Goal: Obtain resource: Download file/media

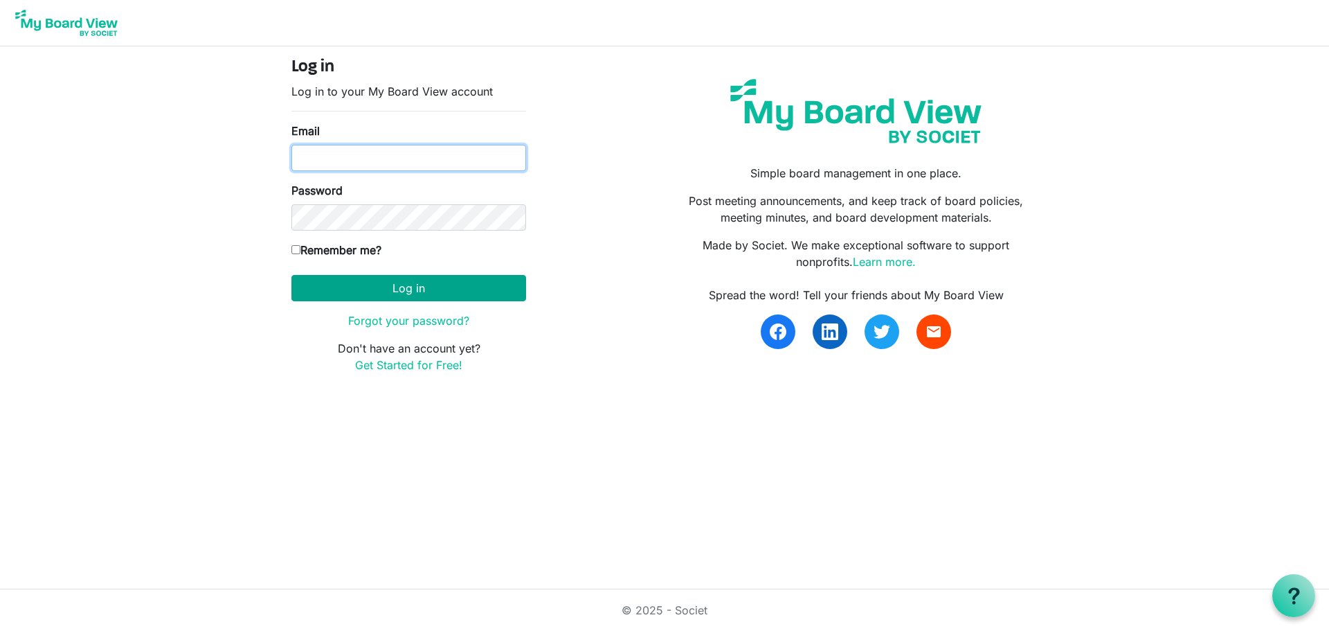
type input "[EMAIL_ADDRESS][DOMAIN_NAME]"
click at [438, 287] on button "Log in" at bounding box center [408, 288] width 235 height 26
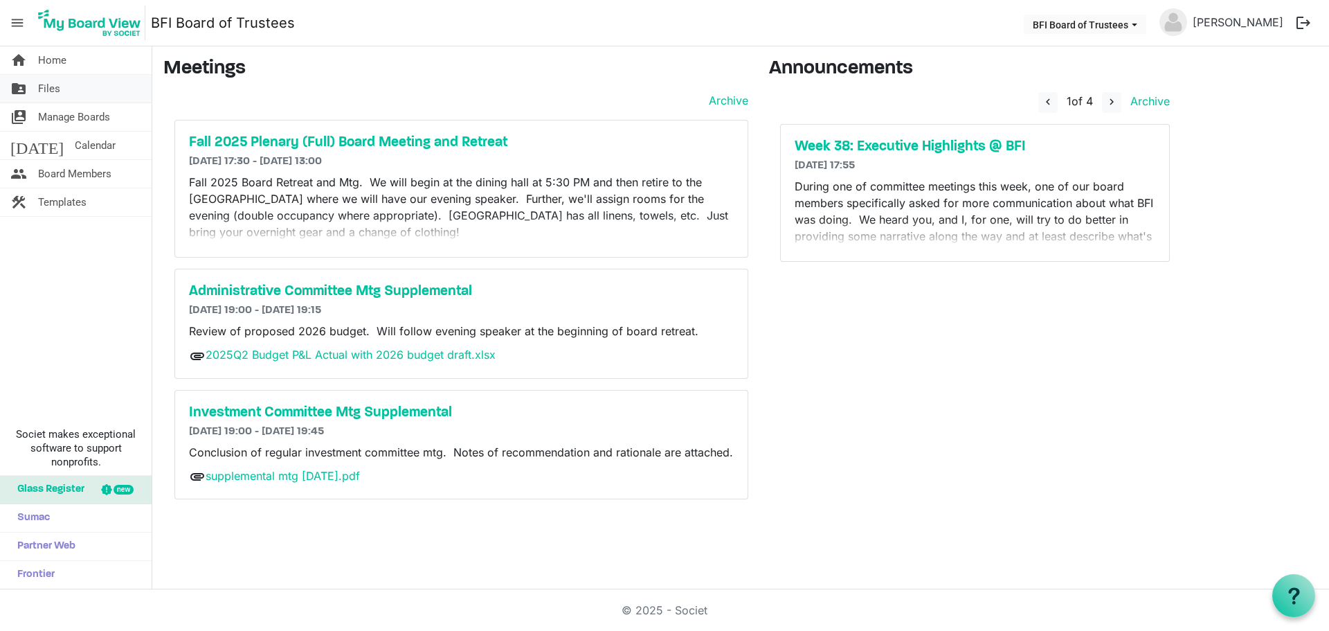
click at [43, 87] on span "Files" at bounding box center [49, 89] width 22 height 28
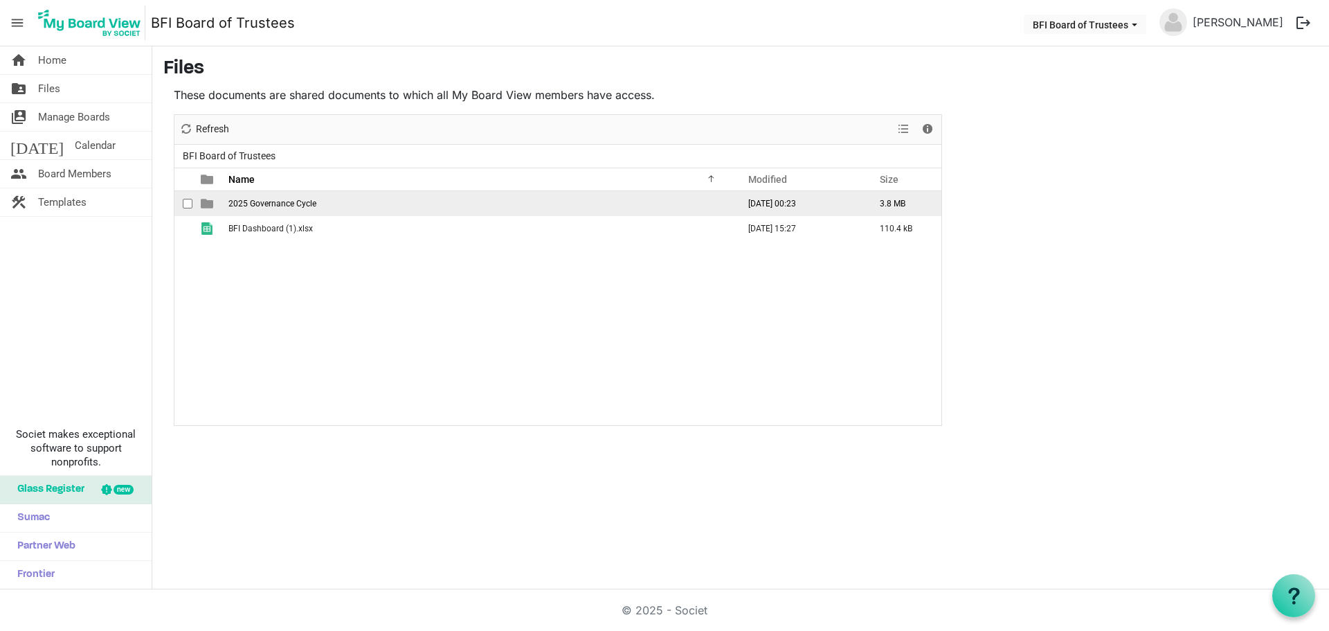
click at [263, 201] on span "2025 Governance Cycle" at bounding box center [272, 204] width 88 height 10
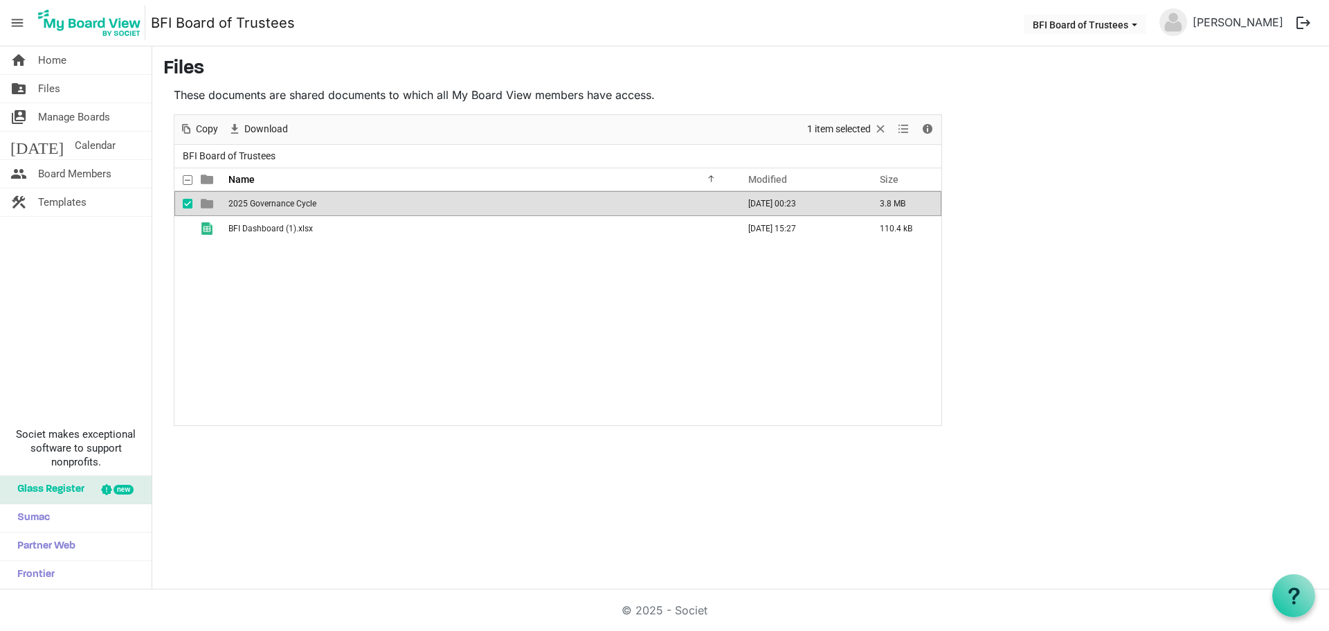
click at [263, 201] on span "2025 Governance Cycle" at bounding box center [272, 204] width 88 height 10
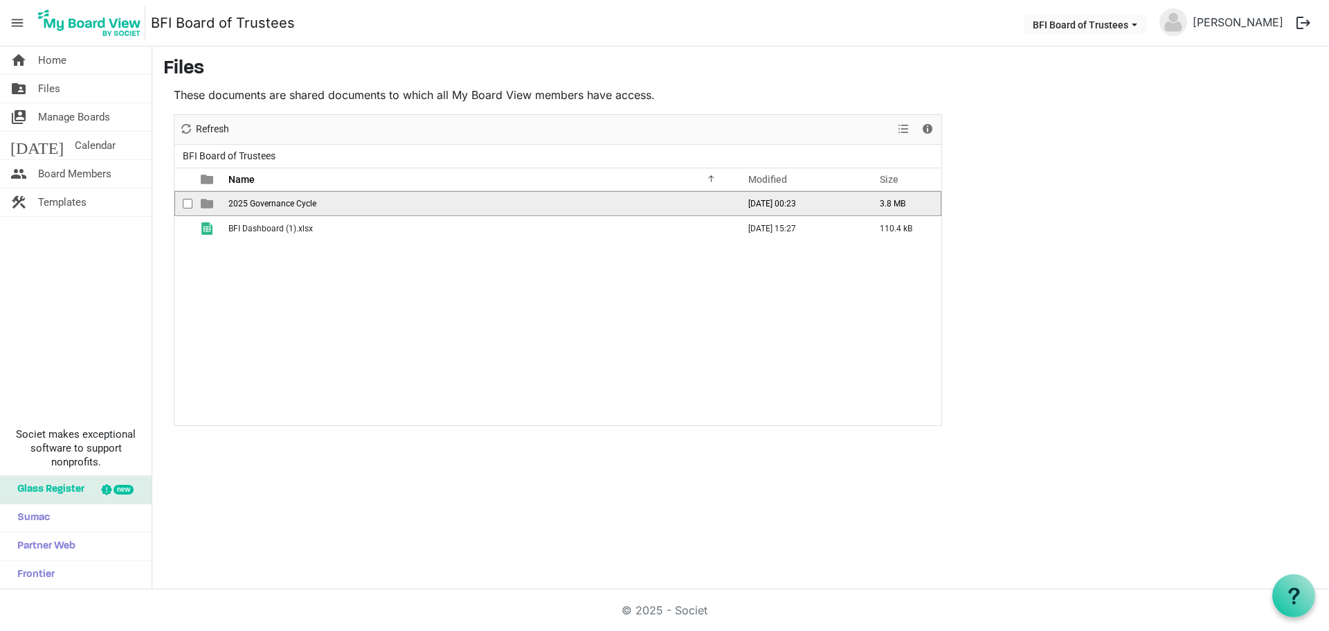
click at [263, 201] on span "2025 Governance Cycle" at bounding box center [272, 204] width 88 height 10
click at [249, 202] on span "Fall 2025" at bounding box center [245, 204] width 35 height 10
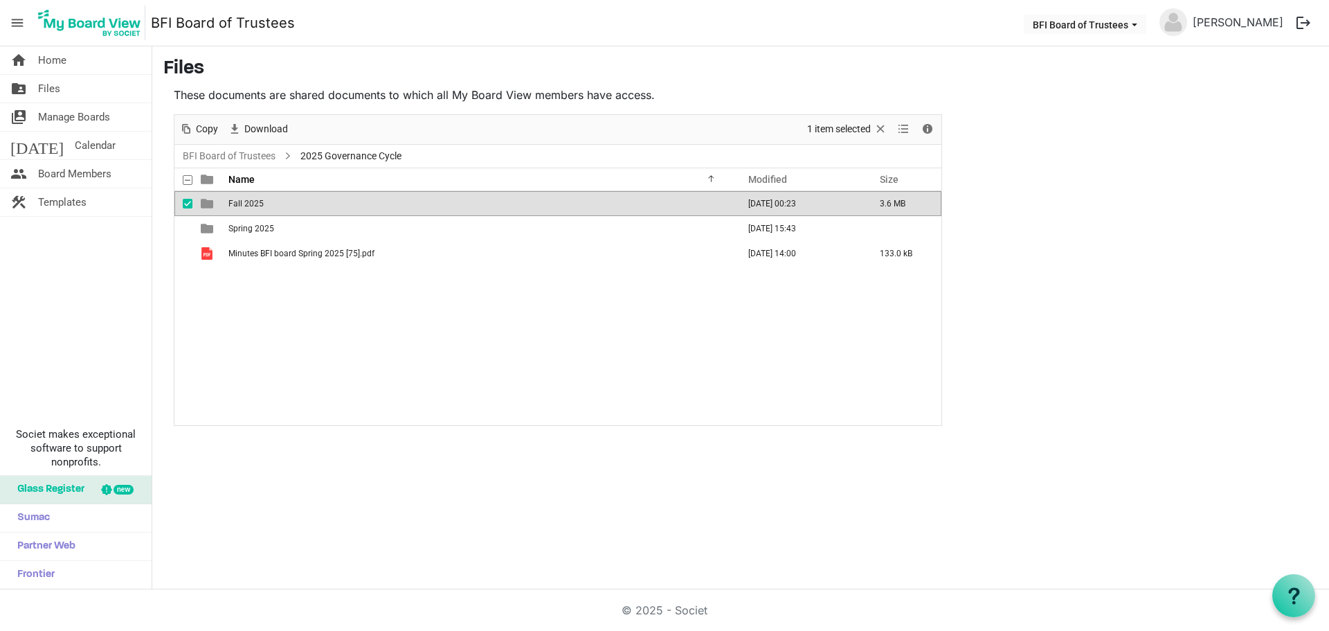
click at [249, 202] on span "Fall 2025" at bounding box center [245, 204] width 35 height 10
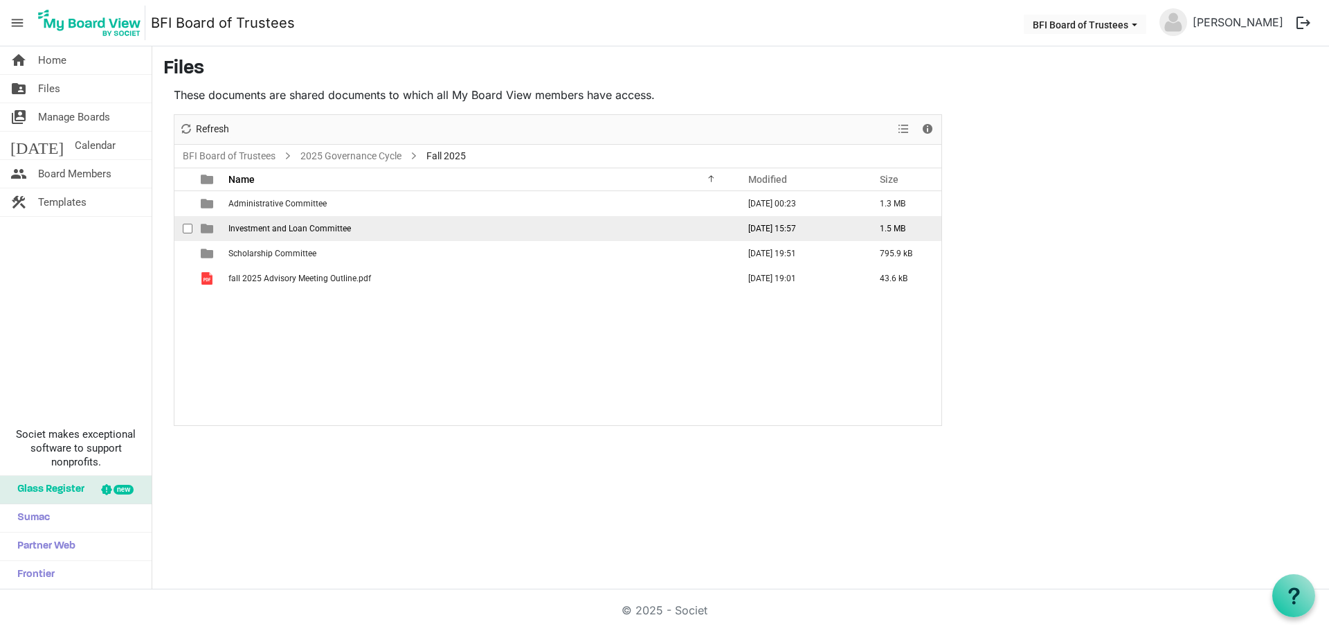
click at [334, 226] on span "Investment and Loan Committee" at bounding box center [289, 229] width 123 height 10
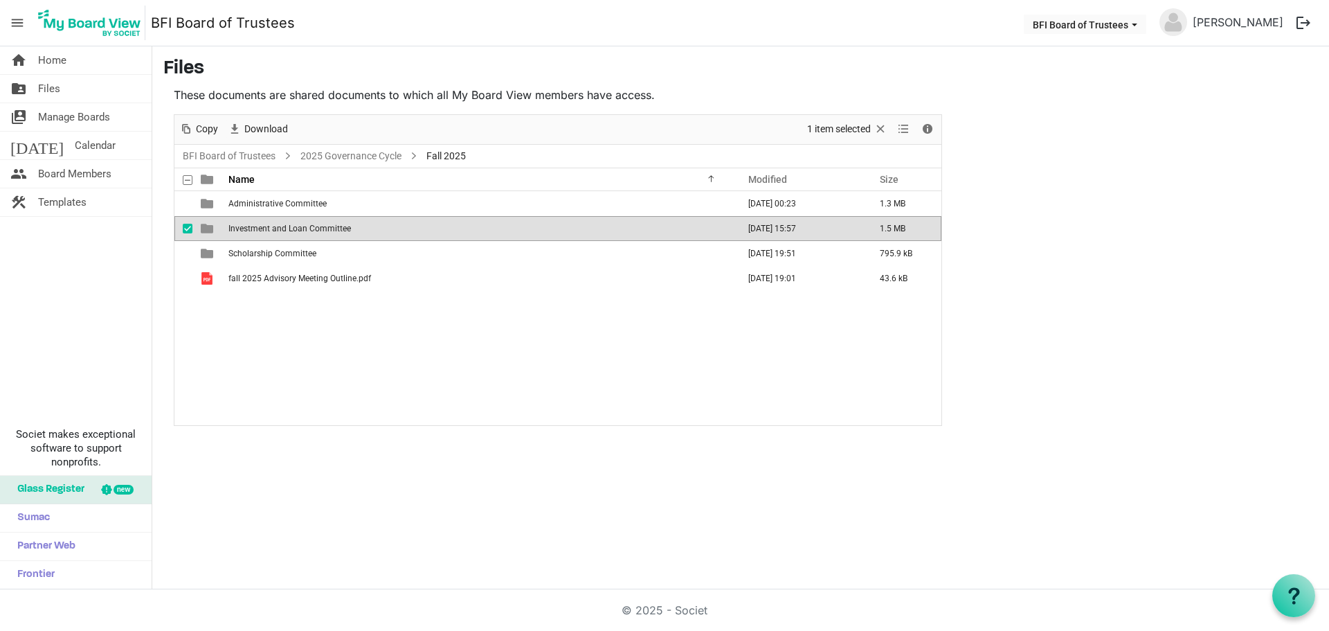
click at [334, 226] on span "Investment and Loan Committee" at bounding box center [289, 229] width 123 height 10
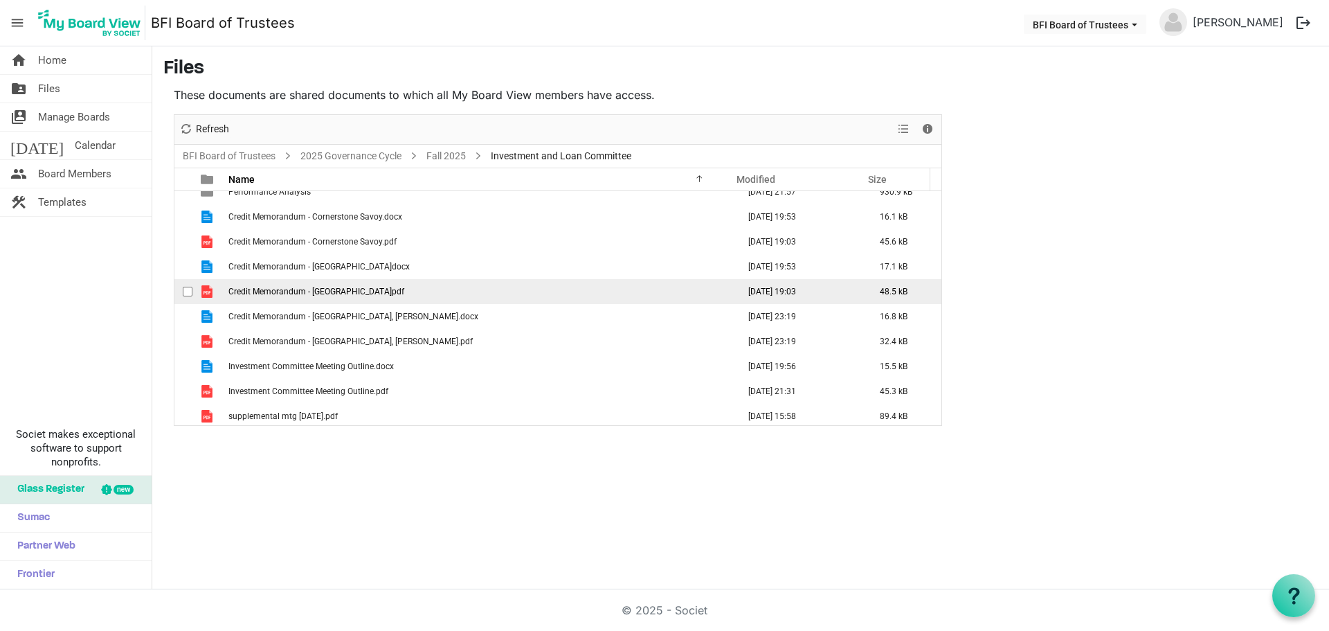
scroll to position [15, 0]
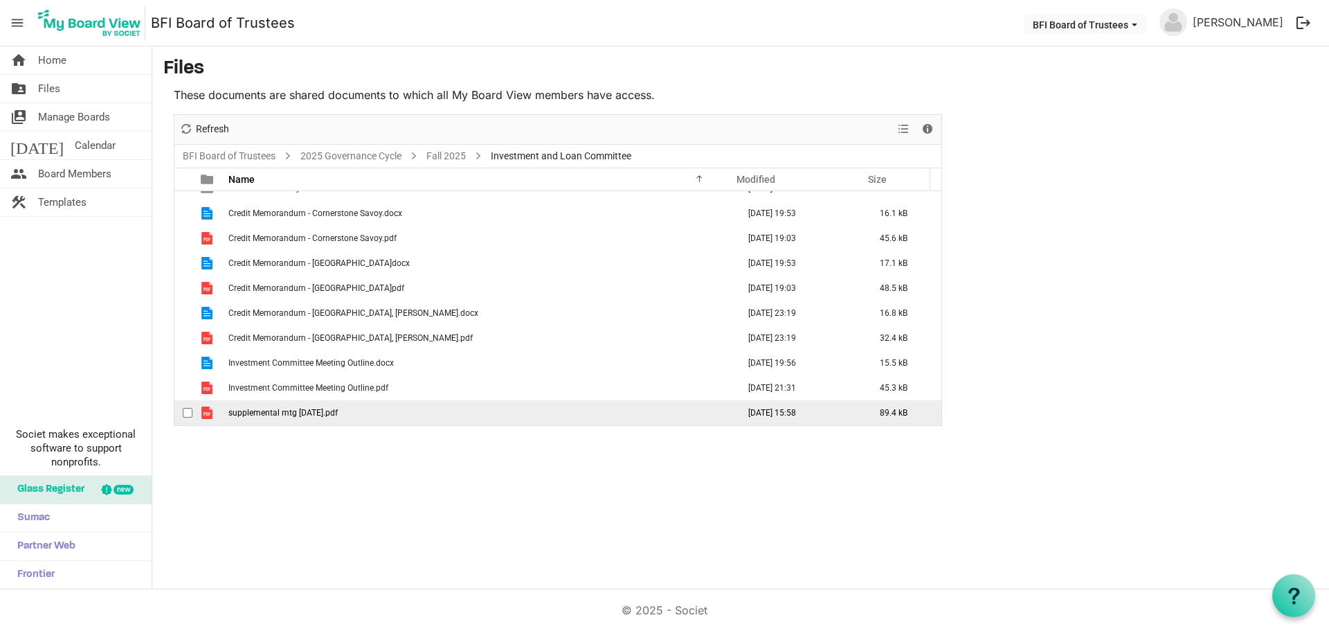
click at [288, 416] on span "supplemental mtg 25 sep 2025.pdf" at bounding box center [282, 413] width 109 height 10
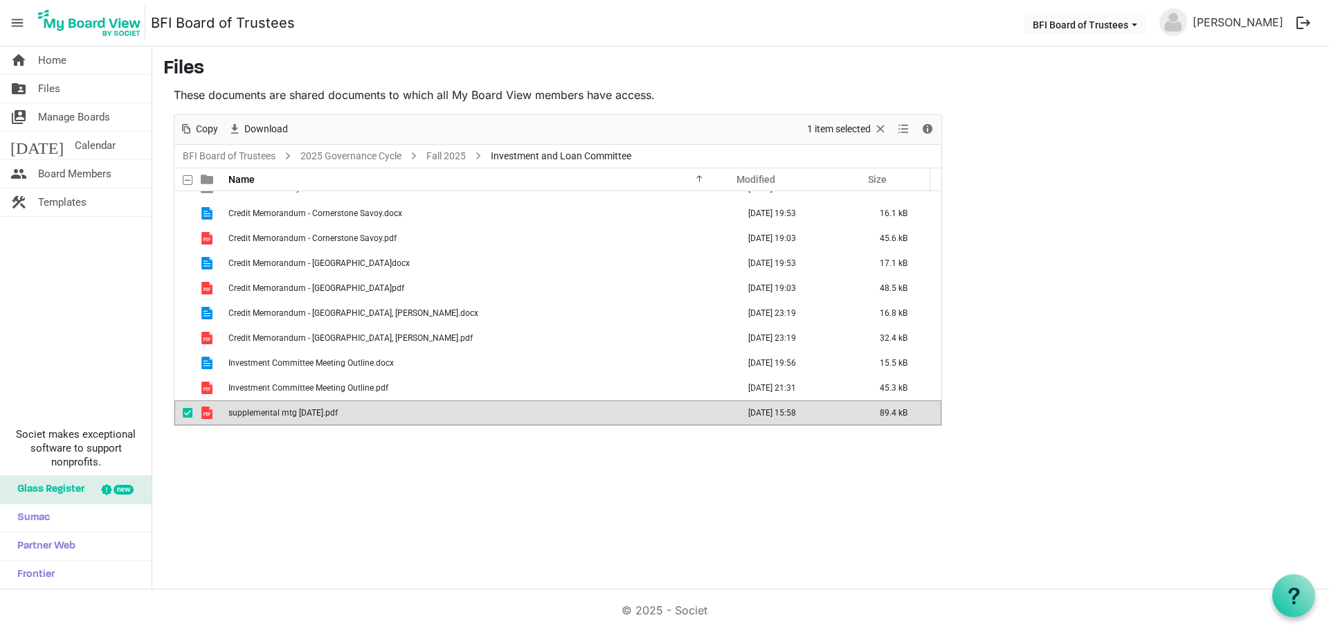
click at [288, 416] on span "supplemental mtg 25 sep 2025.pdf" at bounding box center [282, 413] width 109 height 10
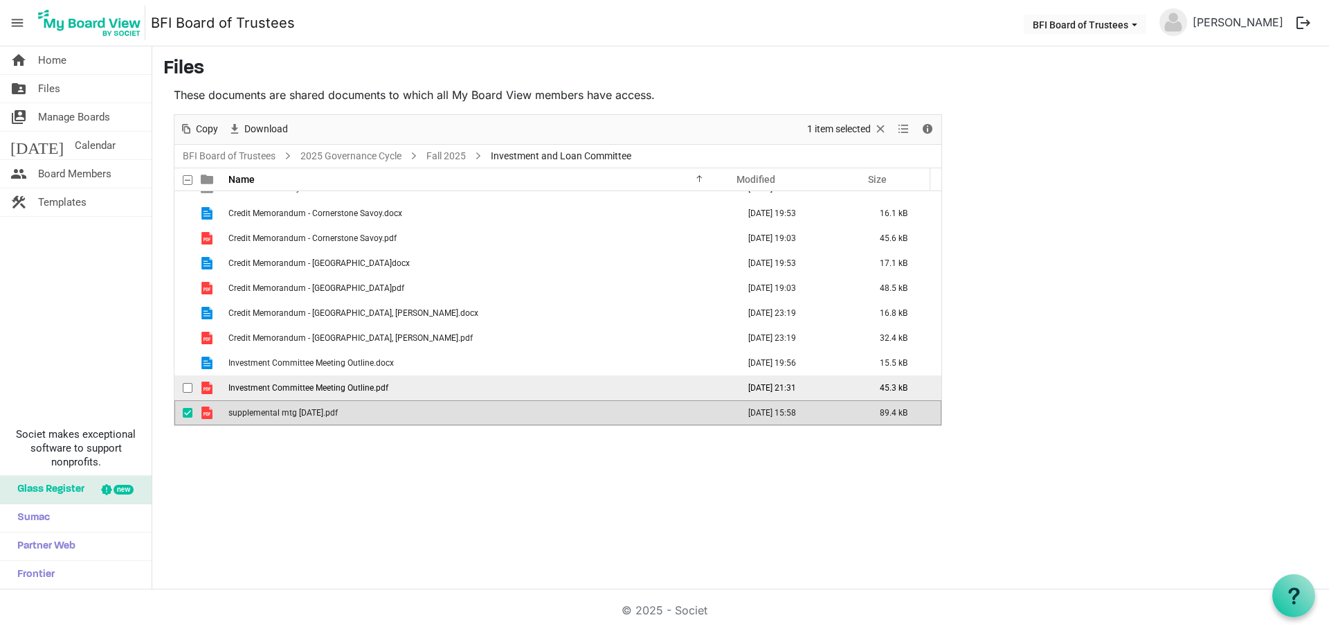
scroll to position [0, 0]
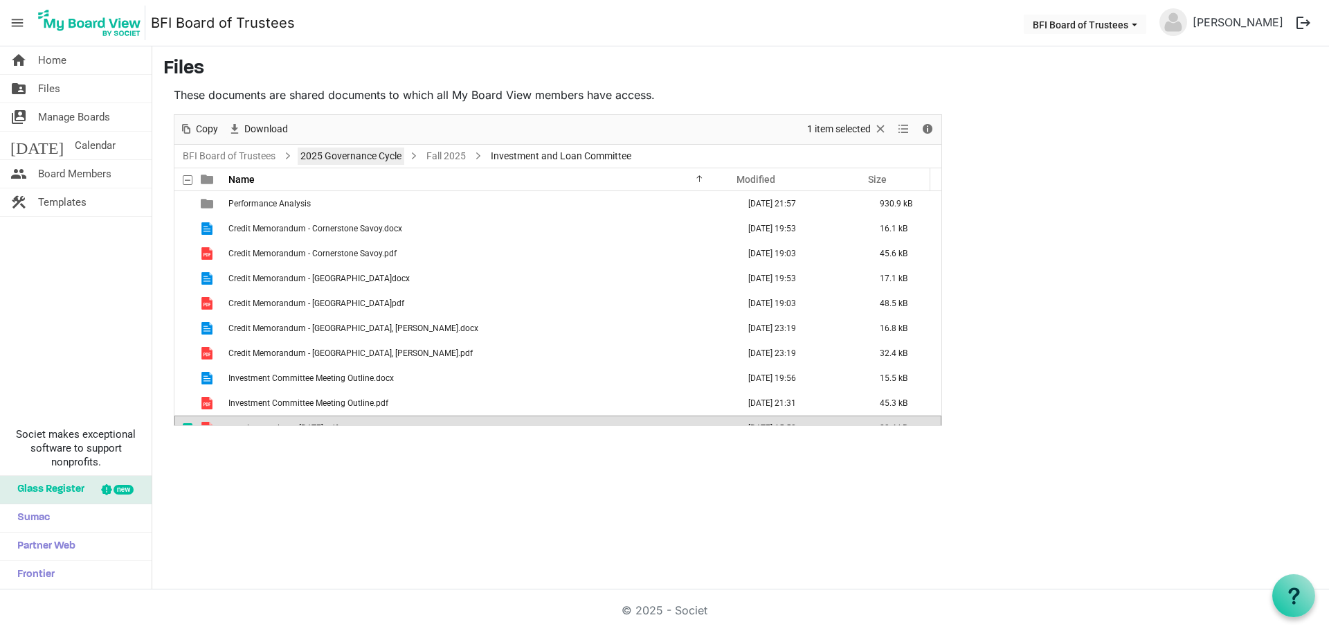
click at [386, 157] on link "2025 Governance Cycle" at bounding box center [351, 155] width 107 height 17
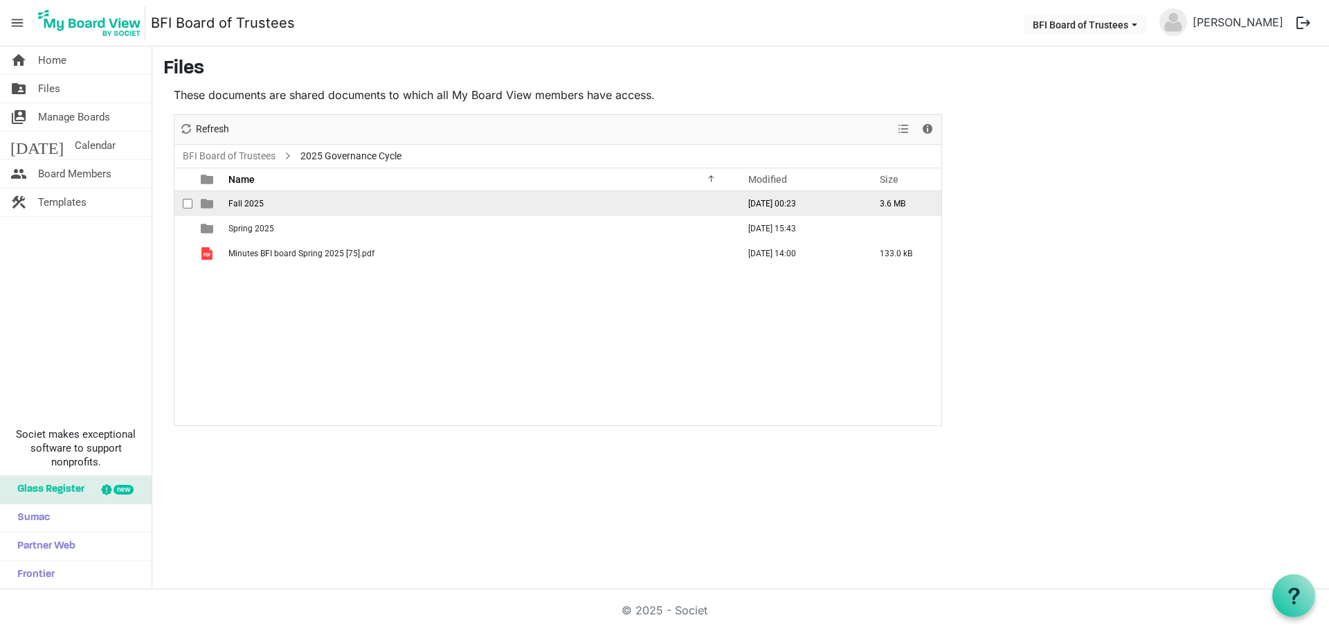
click at [244, 202] on span "Fall 2025" at bounding box center [245, 204] width 35 height 10
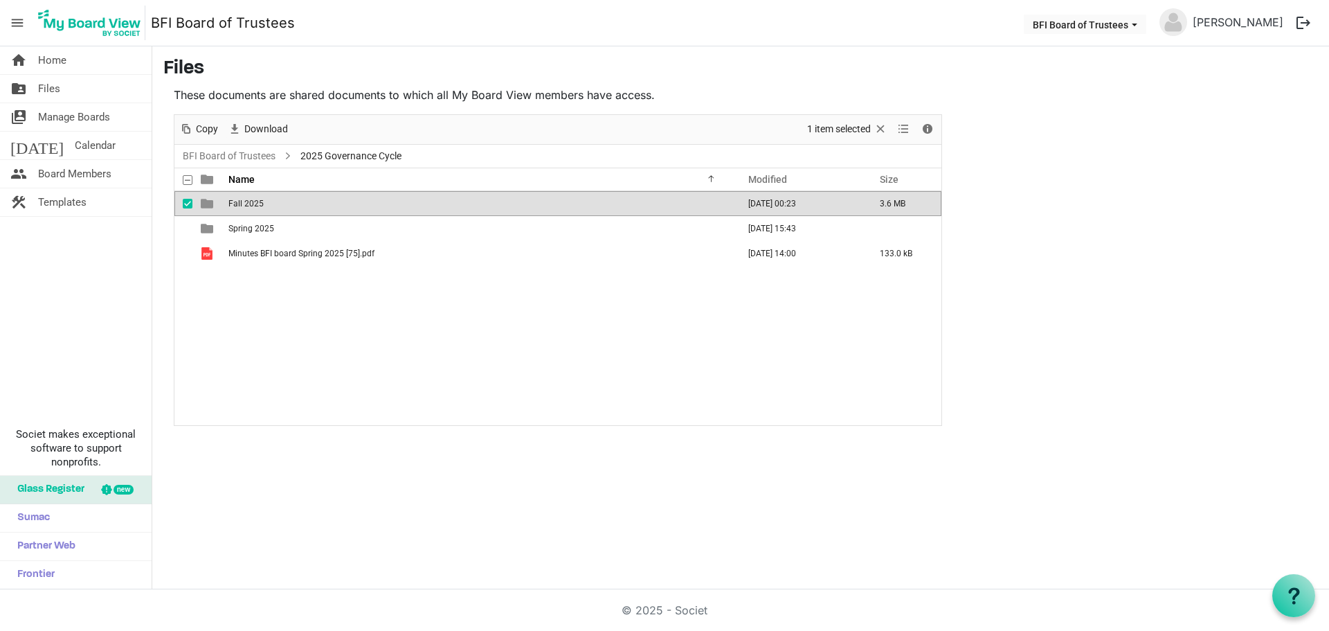
click at [244, 202] on span "Fall 2025" at bounding box center [245, 204] width 35 height 10
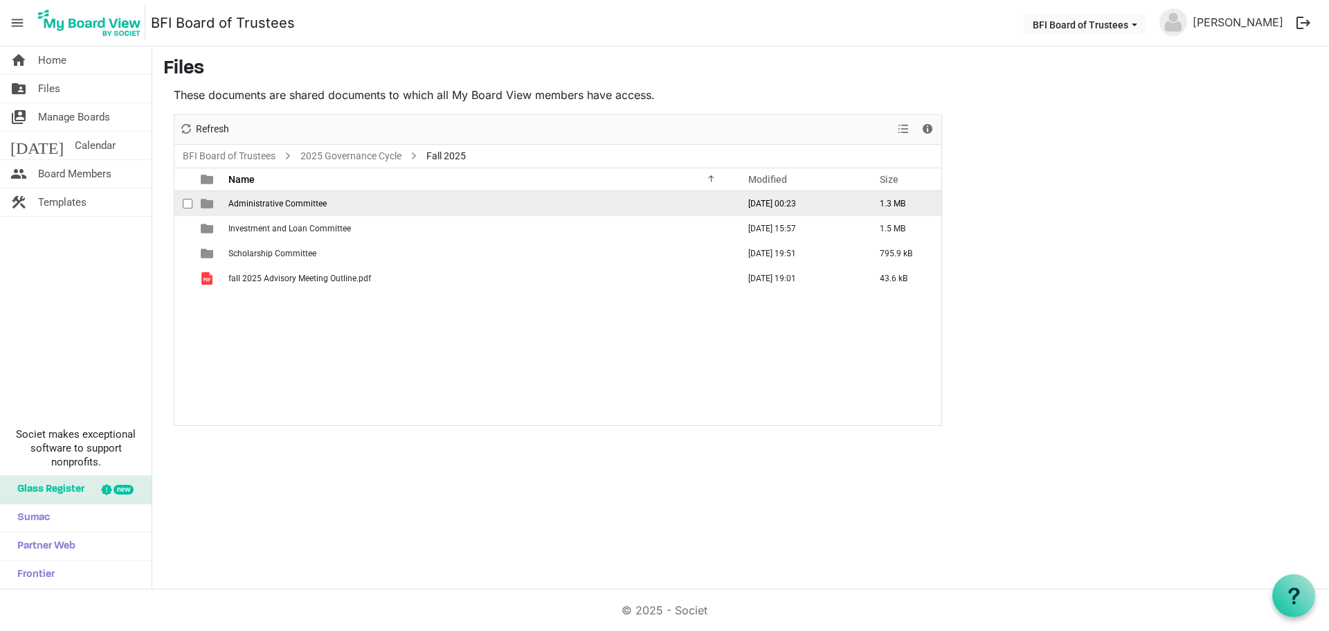
click at [293, 206] on span "Administrative Committee" at bounding box center [277, 204] width 98 height 10
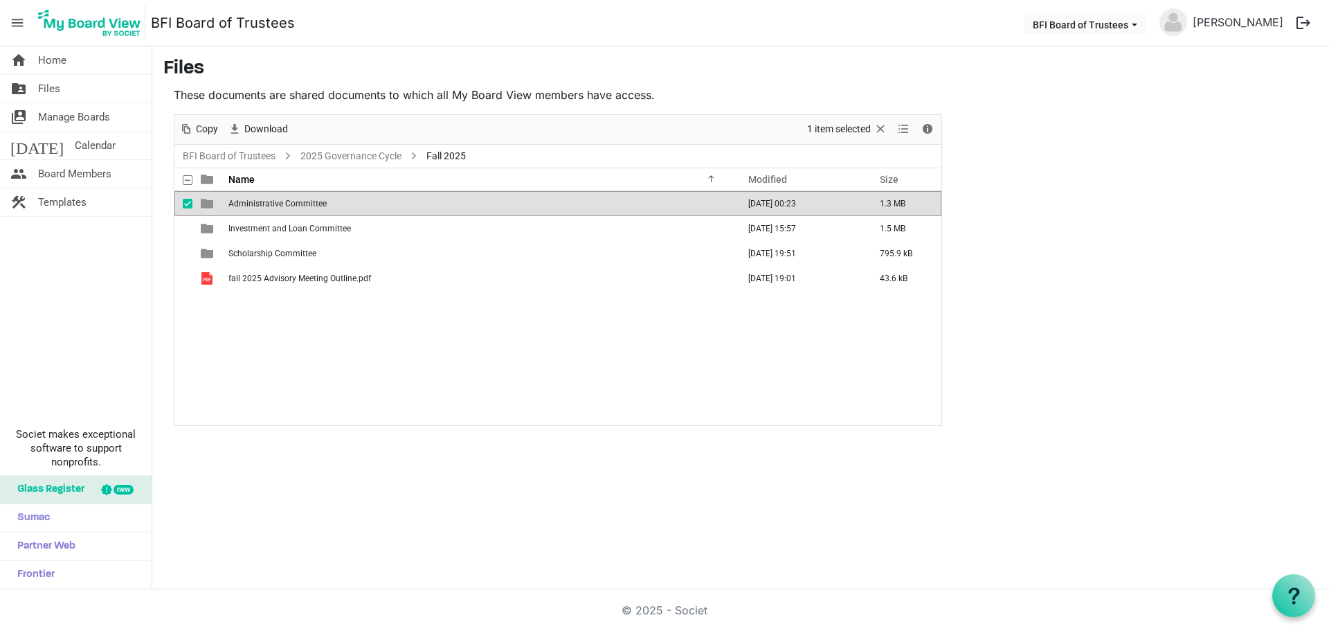
click at [293, 206] on span "Administrative Committee" at bounding box center [277, 204] width 98 height 10
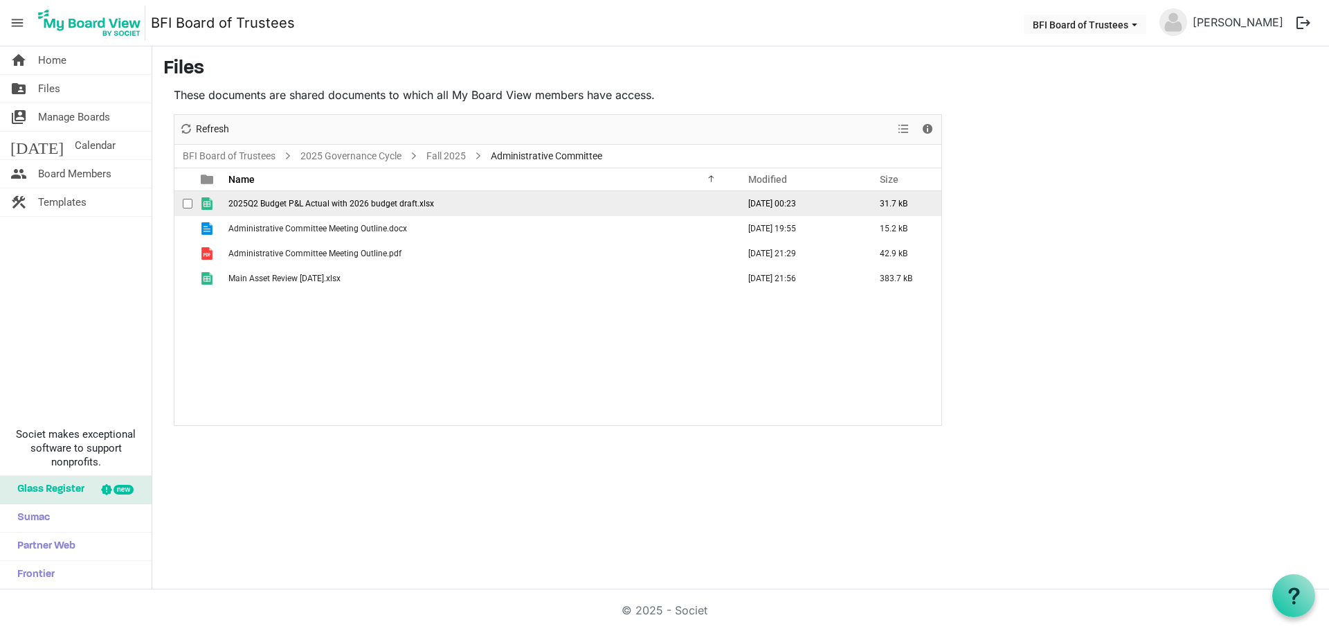
click at [349, 205] on span "2025Q2 Budget P&L Actual with 2026 budget draft.xlsx" at bounding box center [331, 204] width 206 height 10
